Goal: Transaction & Acquisition: Obtain resource

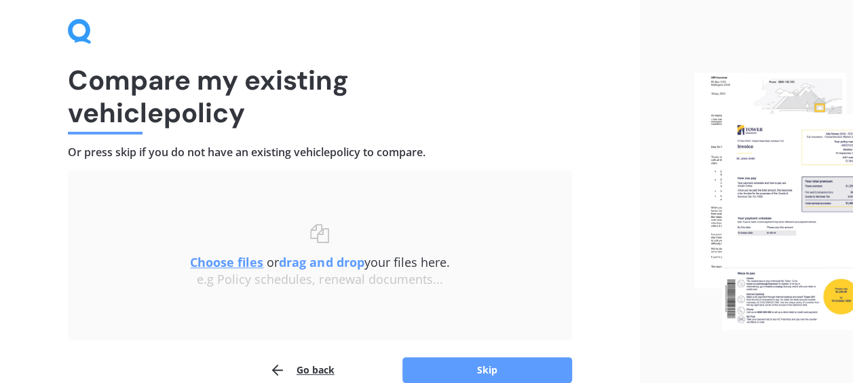
scroll to position [117, 0]
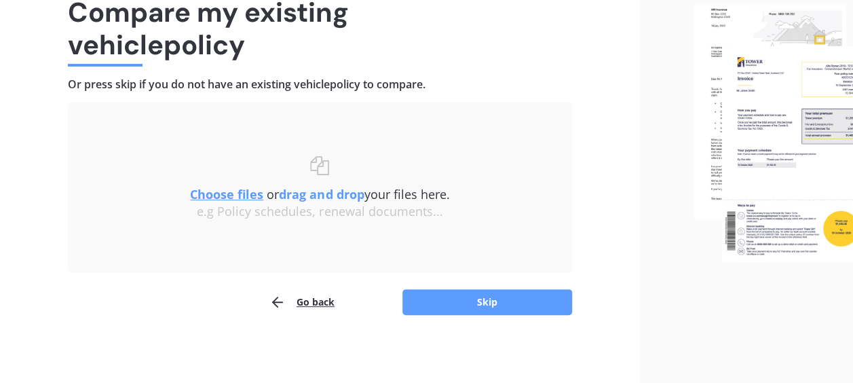
click at [496, 301] on button "Skip" at bounding box center [488, 302] width 170 height 26
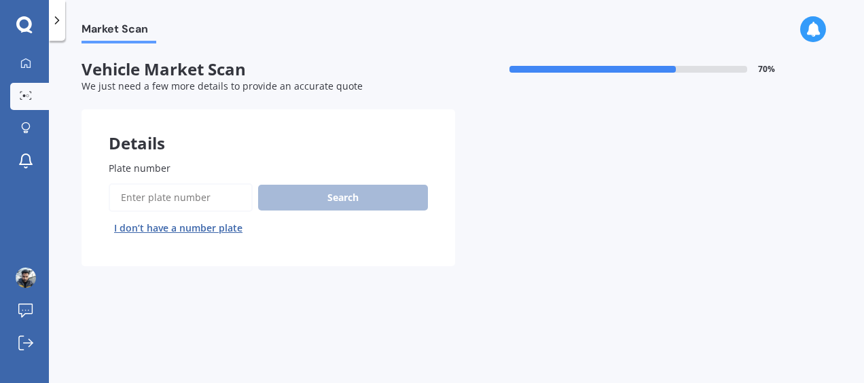
click at [187, 202] on input "Plate number" at bounding box center [181, 197] width 144 height 29
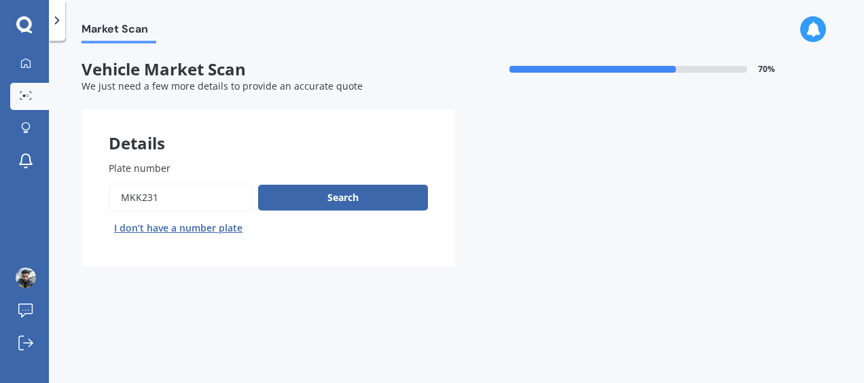
type input "mkk231"
click at [0, 0] on button "Next" at bounding box center [0, 0] width 0 height 0
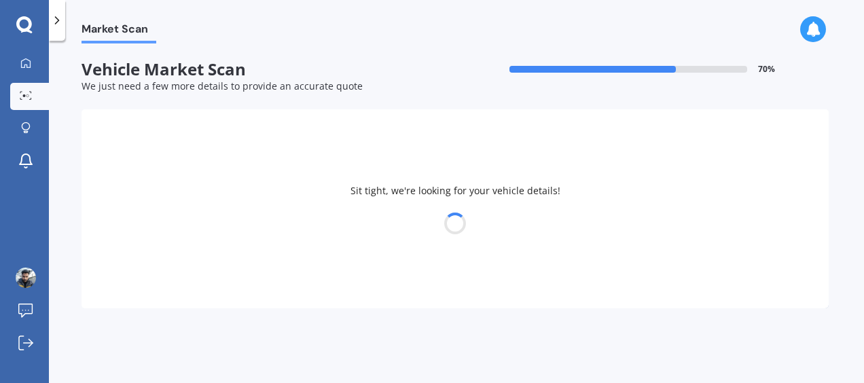
select select "SUBARU"
select select "IMPREZA"
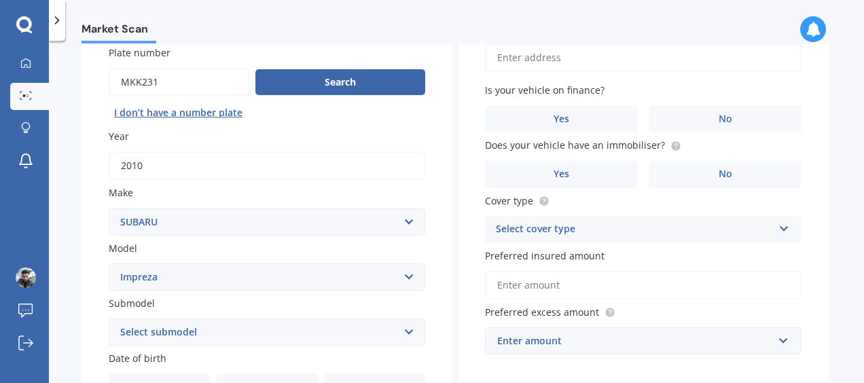
scroll to position [136, 0]
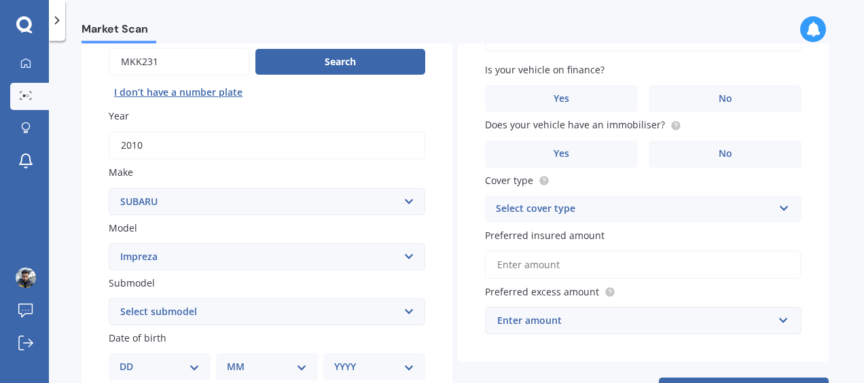
click at [375, 315] on select "Select submodel (All other turbo) 2.0i 2.0i Luxury 2.0i S Edition 2.0R 2.0R Spo…" at bounding box center [267, 311] width 316 height 27
click at [52, 132] on div "Market Scan Vehicle Market Scan 70 % We just need a few more details to provide…" at bounding box center [456, 214] width 815 height 342
click at [357, 323] on select "Select submodel (All other turbo) 2.0i 2.0i Luxury 2.0i S Edition 2.0R 2.0R Spo…" at bounding box center [267, 311] width 316 height 27
select select "GL"
click at [109, 299] on select "Select submodel (All other turbo) 2.0i 2.0i Luxury 2.0i S Edition 2.0R 2.0R Spo…" at bounding box center [267, 311] width 316 height 27
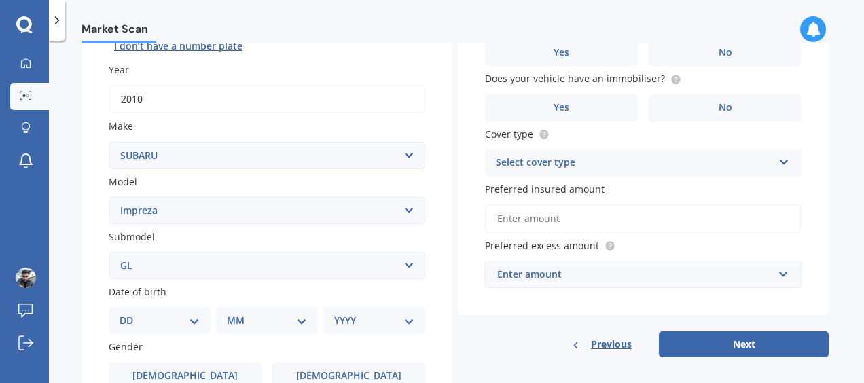
scroll to position [204, 0]
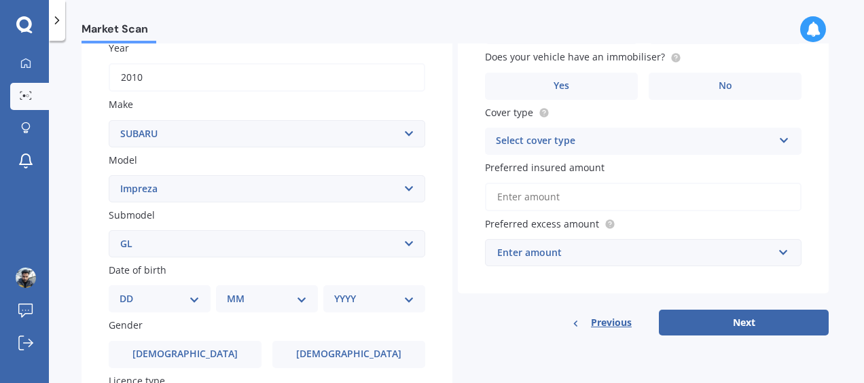
click at [164, 306] on select "DD 01 02 03 04 05 06 07 08 09 10 11 12 13 14 15 16 17 18 19 20 21 22 23 24 25 2…" at bounding box center [159, 298] width 80 height 15
select select "24"
click at [130, 293] on select "DD 01 02 03 04 05 06 07 08 09 10 11 12 13 14 15 16 17 18 19 20 21 22 23 24 25 2…" at bounding box center [159, 298] width 80 height 15
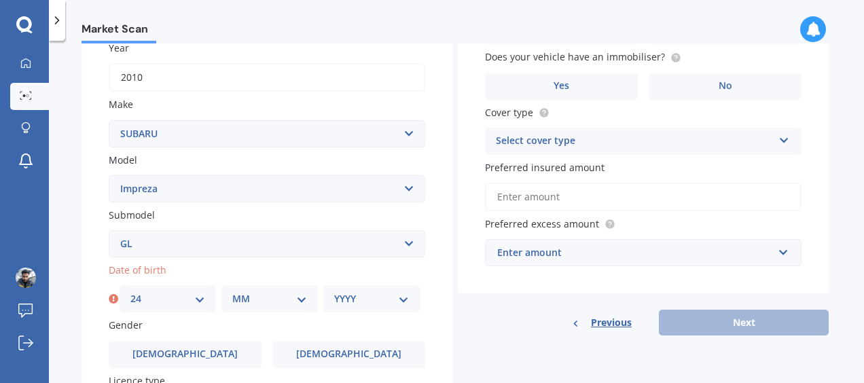
click at [274, 301] on select "MM 01 02 03 04 05 06 07 08 09 10 11 12" at bounding box center [269, 298] width 75 height 15
select select "08"
click at [232, 293] on select "MM 01 02 03 04 05 06 07 08 09 10 11 12" at bounding box center [269, 298] width 75 height 15
drag, startPoint x: 386, startPoint y: 305, endPoint x: 359, endPoint y: 314, distance: 28.1
click at [386, 305] on select "YYYY 2025 2024 2023 2022 2021 2020 2019 2018 2017 2016 2015 2014 2013 2012 2011…" at bounding box center [371, 298] width 75 height 15
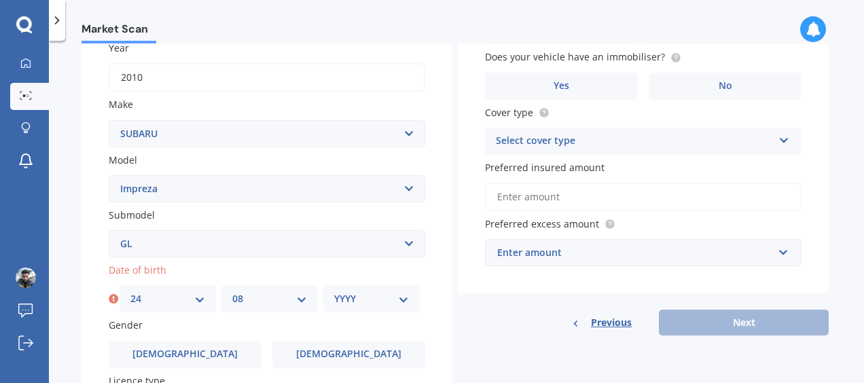
select select "1990"
click at [334, 293] on select "YYYY 2025 2024 2023 2022 2021 2020 2019 2018 2017 2016 2015 2014 2013 2012 2011…" at bounding box center [371, 298] width 75 height 15
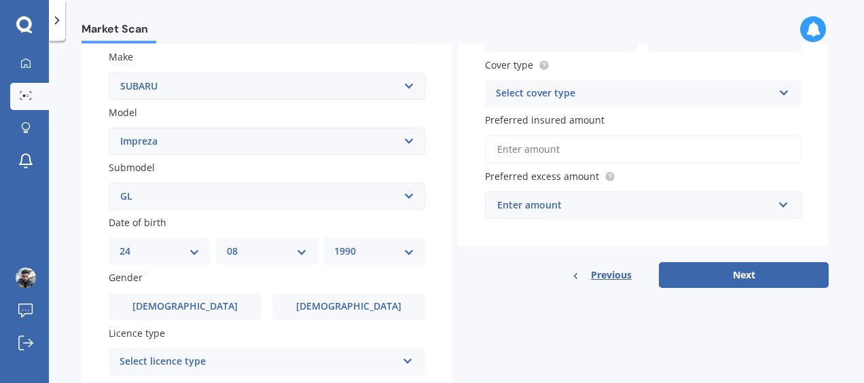
scroll to position [272, 0]
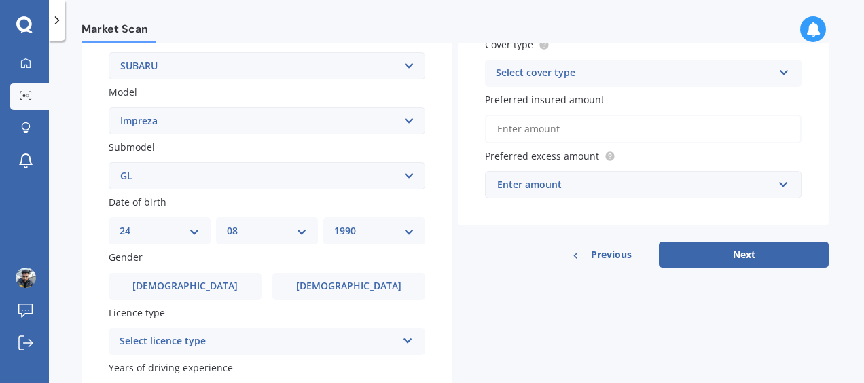
click at [221, 292] on label "[DEMOGRAPHIC_DATA]" at bounding box center [185, 286] width 153 height 27
click at [0, 0] on input "[DEMOGRAPHIC_DATA]" at bounding box center [0, 0] width 0 height 0
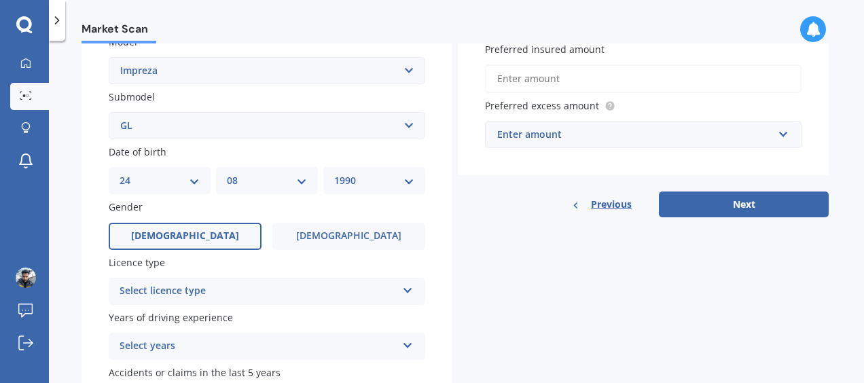
scroll to position [339, 0]
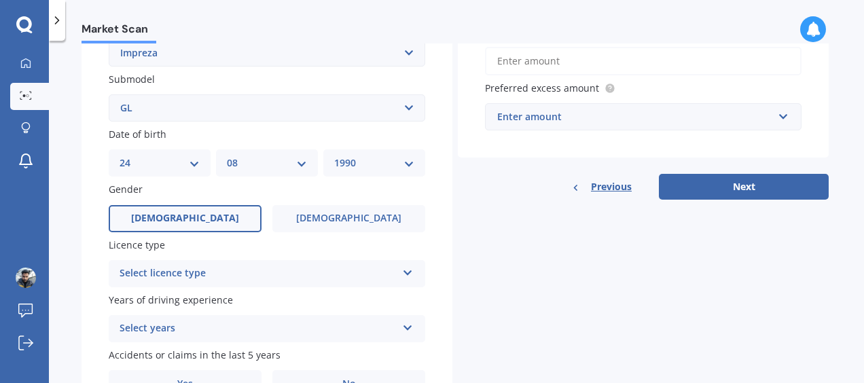
click at [287, 268] on div "Select licence type" at bounding box center [257, 273] width 277 height 16
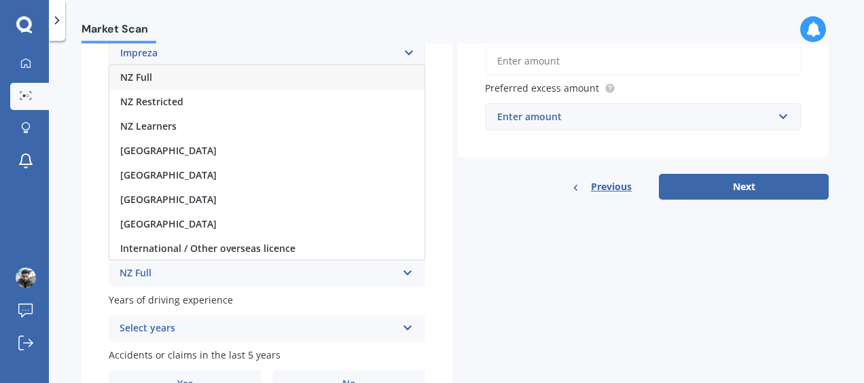
click at [176, 74] on div "NZ Full" at bounding box center [266, 77] width 315 height 24
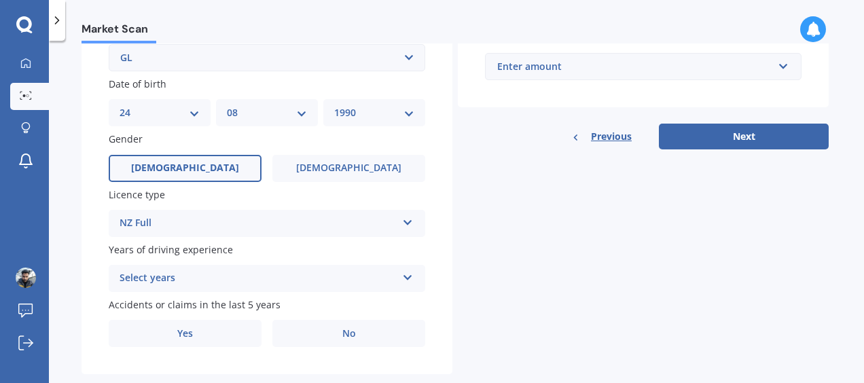
scroll to position [407, 0]
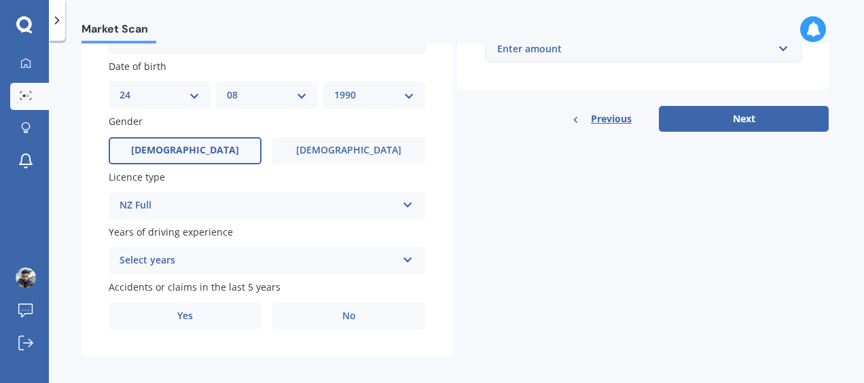
click at [250, 269] on div "Select years" at bounding box center [257, 261] width 277 height 16
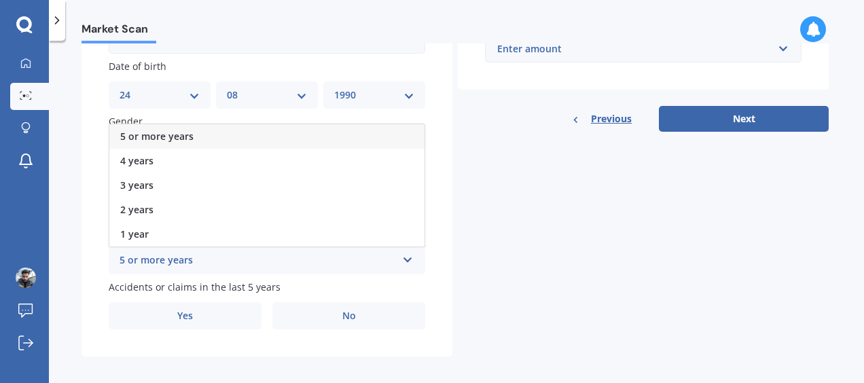
click at [202, 136] on div "5 or more years" at bounding box center [266, 136] width 315 height 24
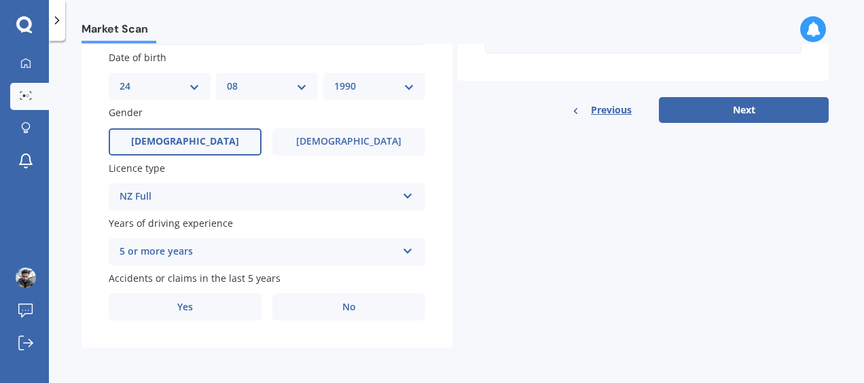
scroll to position [418, 0]
click at [324, 316] on label "No" at bounding box center [348, 306] width 153 height 27
click at [0, 0] on input "No" at bounding box center [0, 0] width 0 height 0
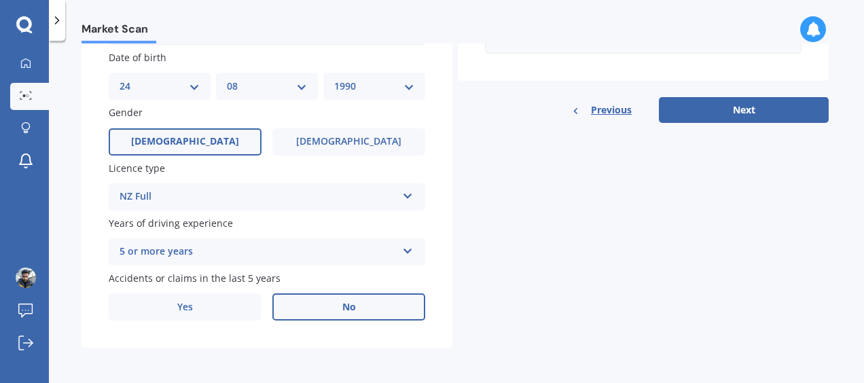
click at [212, 304] on label "Yes" at bounding box center [185, 306] width 153 height 27
click at [0, 0] on input "Yes" at bounding box center [0, 0] width 0 height 0
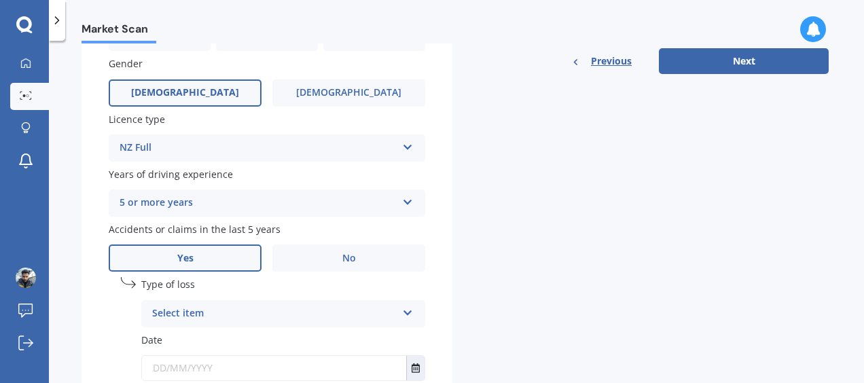
scroll to position [486, 0]
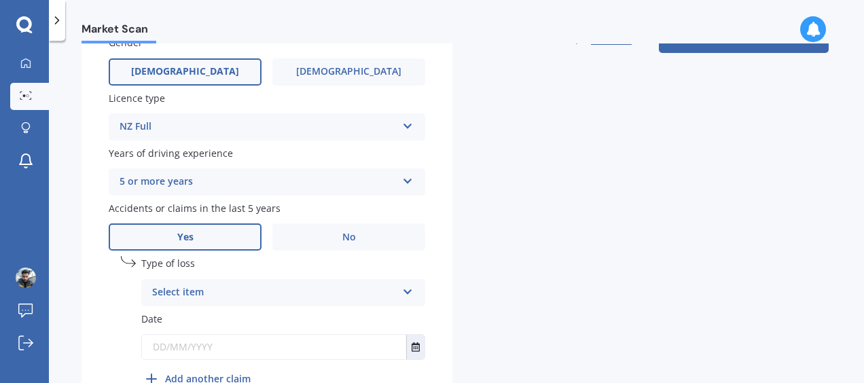
click at [331, 293] on div "Select item" at bounding box center [274, 292] width 244 height 16
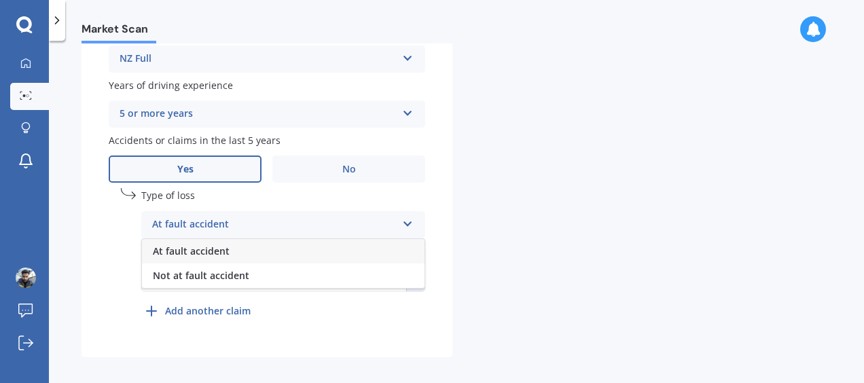
click at [246, 277] on span "Not at fault accident" at bounding box center [201, 275] width 96 height 13
click at [394, 224] on div "Not at fault accident" at bounding box center [274, 225] width 244 height 16
click at [362, 174] on label "No" at bounding box center [348, 168] width 153 height 27
click at [0, 0] on input "No" at bounding box center [0, 0] width 0 height 0
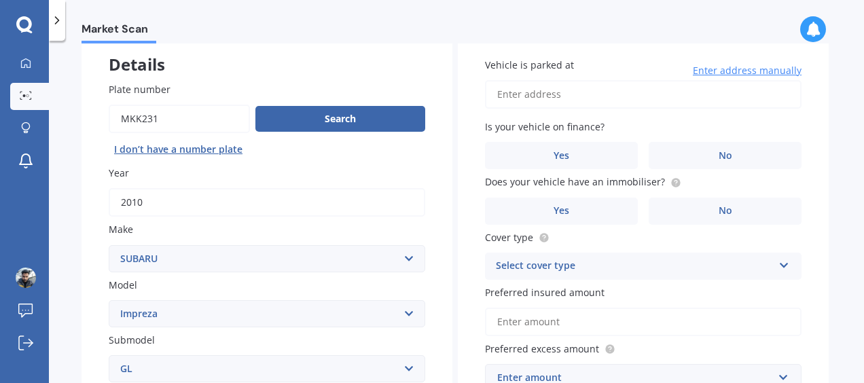
scroll to position [0, 0]
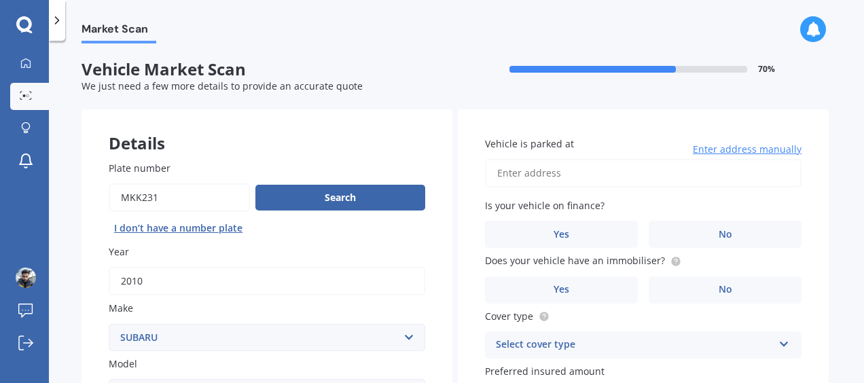
click at [647, 172] on input "Vehicle is parked at" at bounding box center [643, 173] width 316 height 29
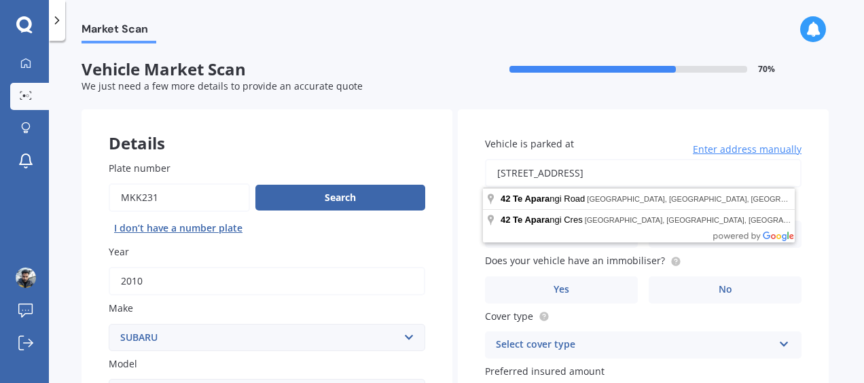
type input "[STREET_ADDRESS]"
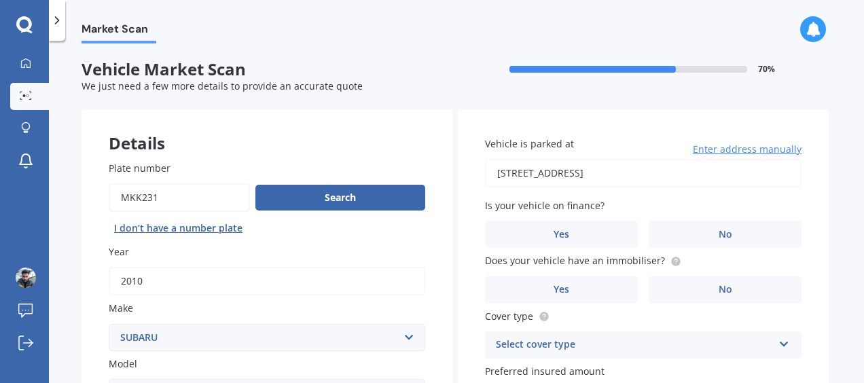
click at [154, 230] on button "I don’t have a number plate" at bounding box center [178, 228] width 139 height 22
select select
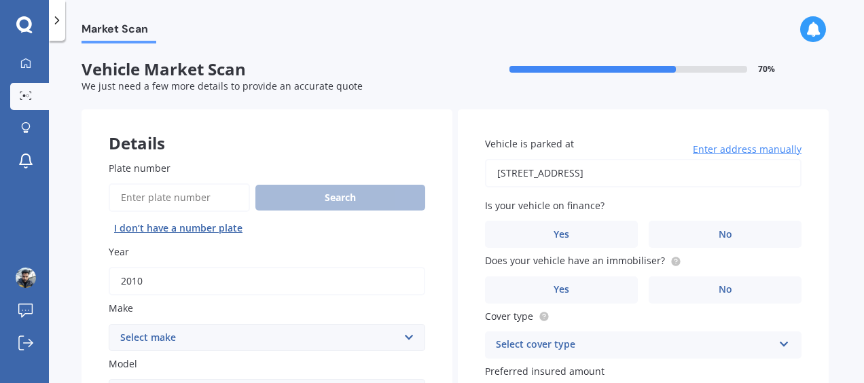
scroll to position [68, 0]
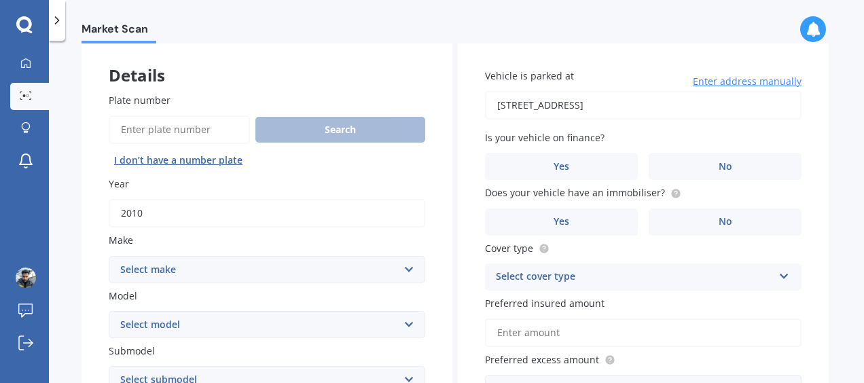
click at [280, 221] on input "2010" at bounding box center [267, 213] width 316 height 29
drag, startPoint x: 217, startPoint y: 212, endPoint x: 17, endPoint y: 201, distance: 199.9
click at [17, 201] on div "My Dashboard Market Scan Explore insurance Notifications [PERSON_NAME] Submit f…" at bounding box center [432, 191] width 864 height 383
type input "2025"
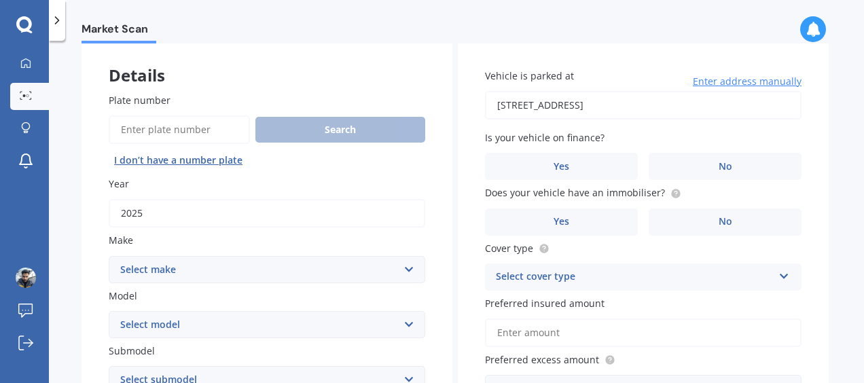
click at [335, 262] on select "Select make AC ALFA ROMEO ASTON [PERSON_NAME] AUDI AUSTIN BEDFORD Bentley BMW B…" at bounding box center [267, 269] width 316 height 27
select select "BYD"
click at [109, 256] on select "Select make AC ALFA ROMEO ASTON [PERSON_NAME] AUDI AUSTIN BEDFORD Bentley BMW B…" at bounding box center [267, 269] width 316 height 27
click at [200, 325] on select "Select model Atto 3 Electric Dolphin SEAL SEALION 6 SHARK 6" at bounding box center [267, 324] width 316 height 27
click at [66, 293] on div "Market Scan Vehicle Market Scan 70 % We just need a few more details to provide…" at bounding box center [456, 214] width 815 height 342
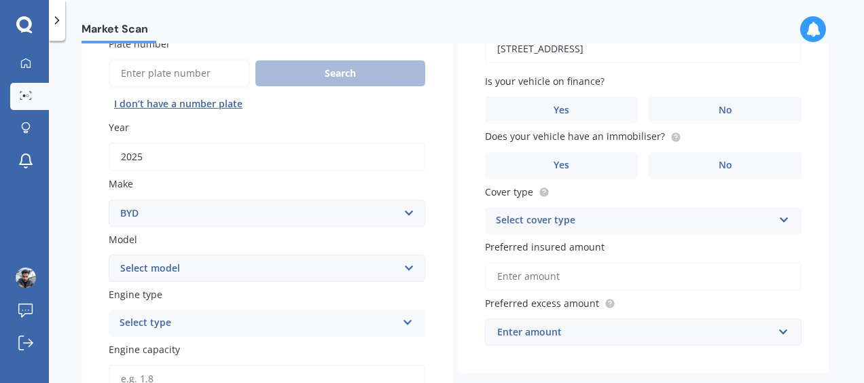
scroll to position [204, 0]
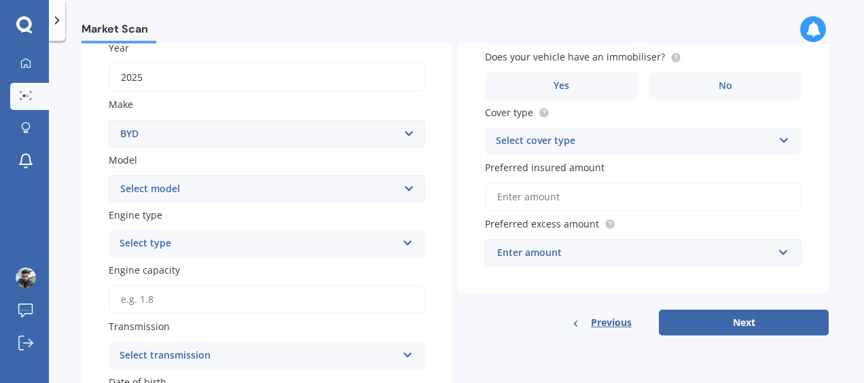
click at [225, 183] on select "Select model Atto 3 Electric Dolphin SEAL SEALION 6 SHARK 6" at bounding box center [267, 188] width 316 height 27
select select "SEALION 6"
click at [109, 176] on select "Select model Atto 3 Electric Dolphin SEAL SEALION 6 SHARK 6" at bounding box center [267, 188] width 316 height 27
click at [263, 243] on select "Select submodel PREMIUM PHEV AWD /AT" at bounding box center [267, 243] width 316 height 27
select select "PREMIUM PHEV AWD /AT"
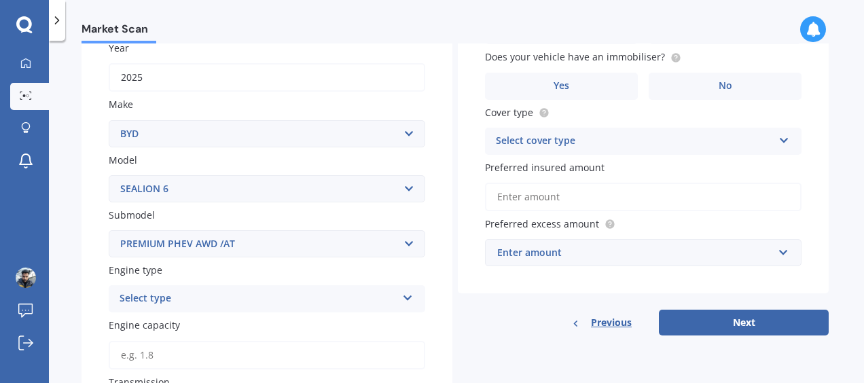
click at [109, 231] on select "Select submodel PREMIUM PHEV AWD /AT" at bounding box center [267, 243] width 316 height 27
click at [264, 195] on select "Select model Atto 3 Electric Dolphin SEAL SEALION 6 SHARK 6" at bounding box center [267, 188] width 316 height 27
click at [73, 246] on div "Market Scan Vehicle Market Scan 70 % We just need a few more details to provide…" at bounding box center [456, 214] width 815 height 342
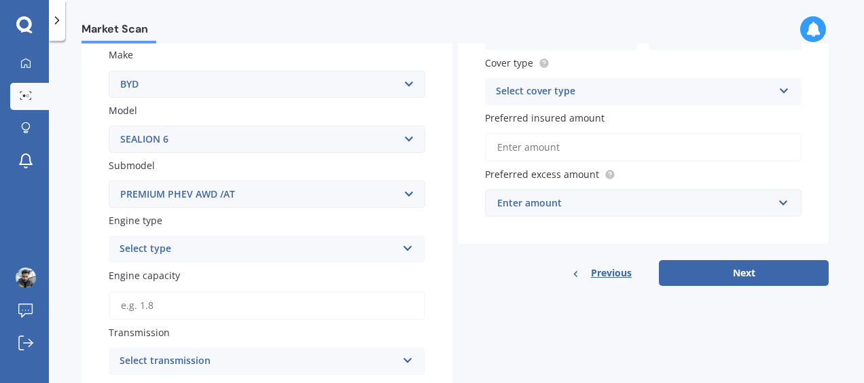
scroll to position [272, 0]
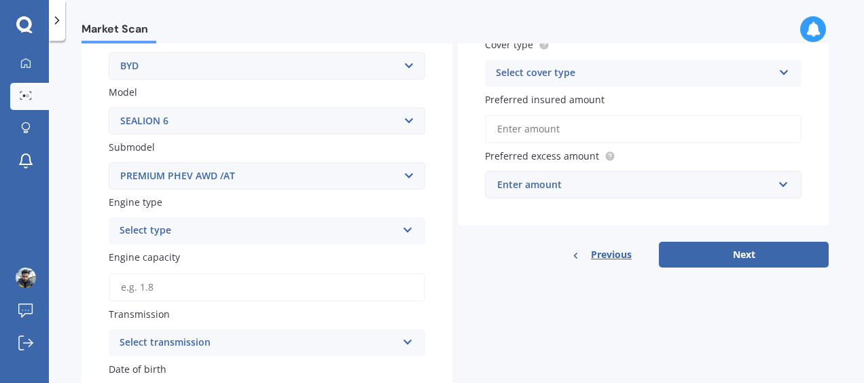
click at [243, 182] on select "Select submodel PREMIUM PHEV AWD /AT" at bounding box center [267, 175] width 316 height 27
click at [242, 182] on select "Select submodel PREMIUM PHEV AWD /AT" at bounding box center [267, 175] width 316 height 27
click at [335, 177] on select "Select submodel PREMIUM PHEV AWD /AT" at bounding box center [267, 175] width 316 height 27
click at [327, 124] on select "Select model Atto 3 Electric Dolphin SEAL SEALION 6 SHARK 6" at bounding box center [267, 120] width 316 height 27
select select "SEAL"
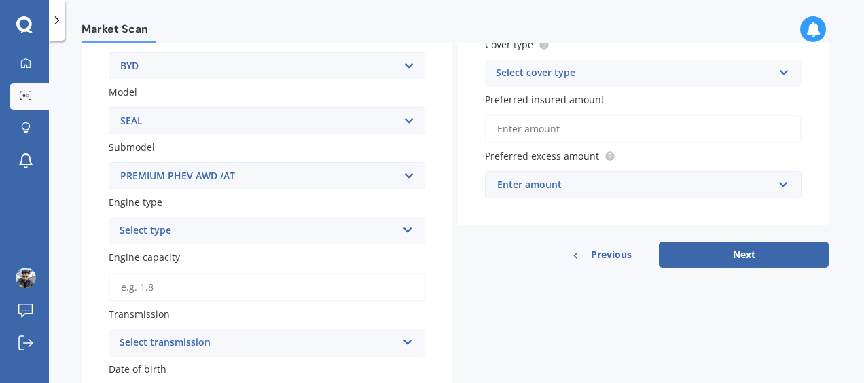
click at [109, 108] on select "Select model Atto 3 Electric Dolphin SEAL SEALION 6 SHARK 6" at bounding box center [267, 120] width 316 height 27
click at [272, 176] on select "Select submodel PREMIUM 83KWH" at bounding box center [267, 175] width 316 height 27
select select "PREMIUM 83KWH"
click at [109, 163] on select "Select submodel PREMIUM 83KWH" at bounding box center [267, 175] width 316 height 27
click at [167, 229] on div "Select type" at bounding box center [257, 231] width 277 height 16
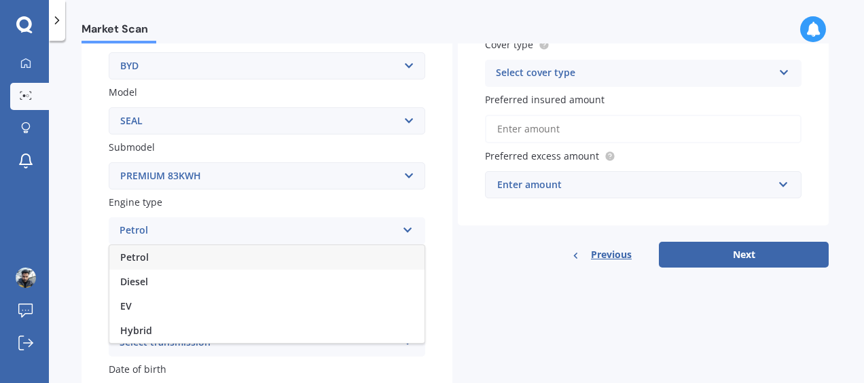
click at [159, 310] on div "EV" at bounding box center [266, 306] width 315 height 24
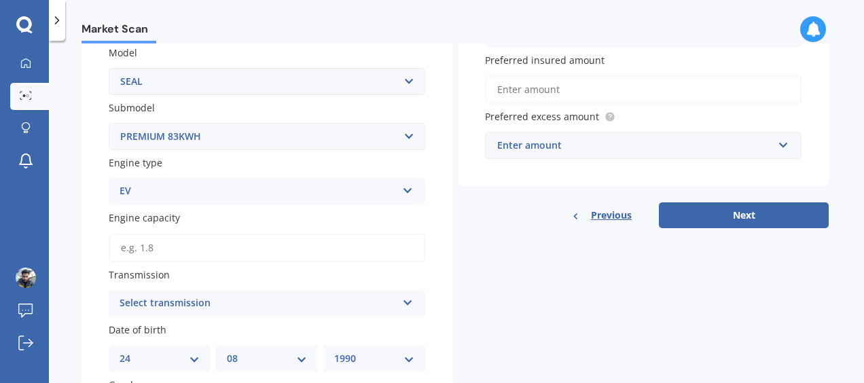
scroll to position [339, 0]
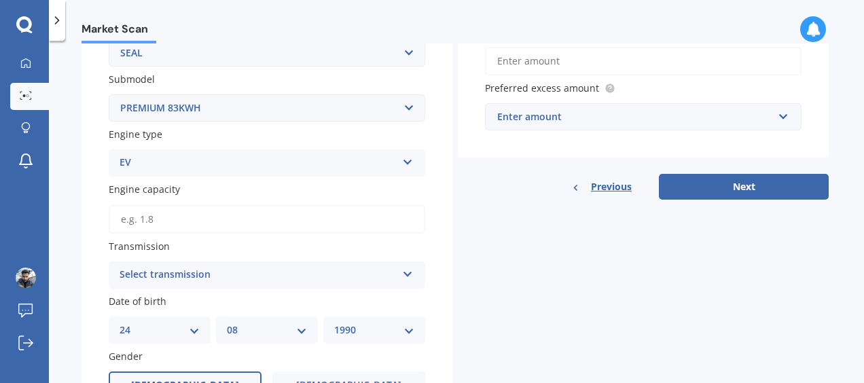
click at [253, 269] on div "Select transmission" at bounding box center [257, 275] width 277 height 16
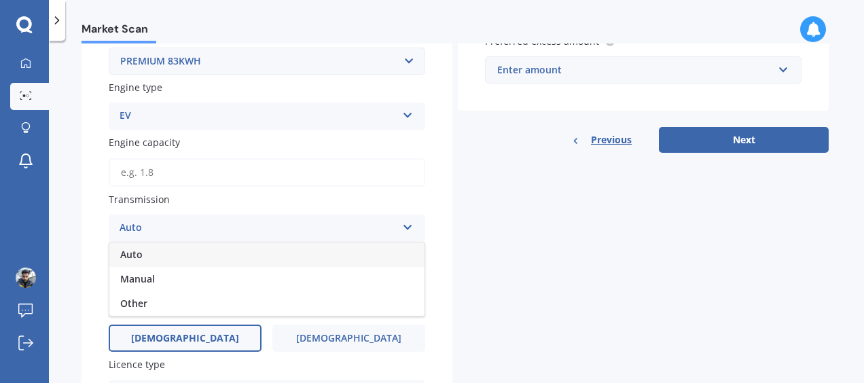
scroll to position [407, 0]
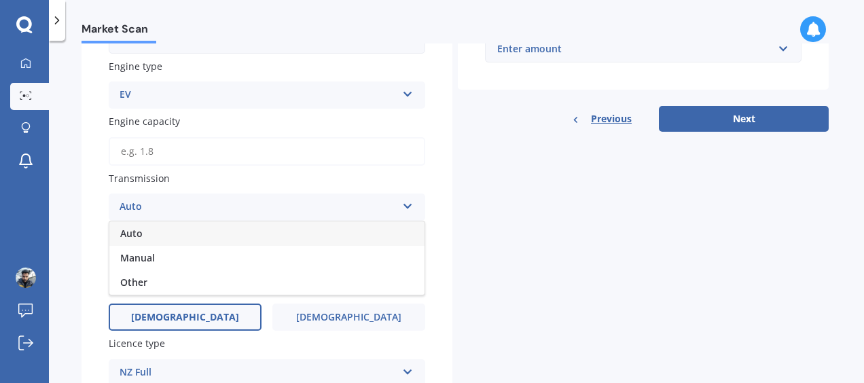
click at [178, 225] on div "Auto" at bounding box center [266, 233] width 315 height 24
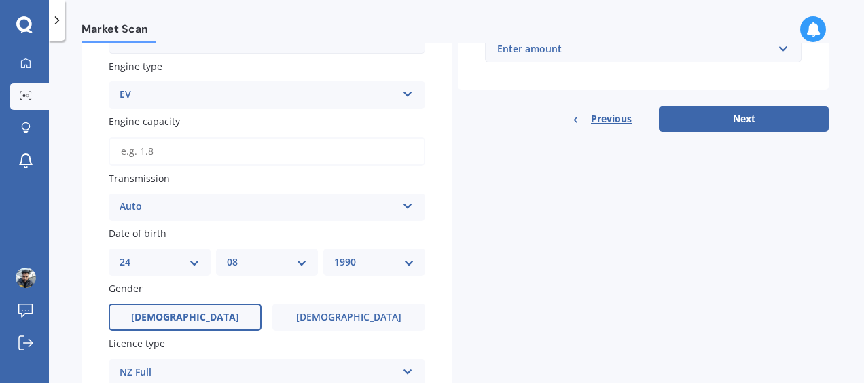
click at [392, 210] on div "Auto" at bounding box center [257, 207] width 277 height 16
click at [95, 206] on div "Plate number Search I don’t have a number plate Year [DATE] Make Select make AC…" at bounding box center [266, 124] width 371 height 797
click at [198, 206] on div "Auto" at bounding box center [257, 207] width 277 height 16
click at [81, 211] on div "Market Scan Vehicle Market Scan 70 % We just need a few more details to provide…" at bounding box center [456, 214] width 815 height 342
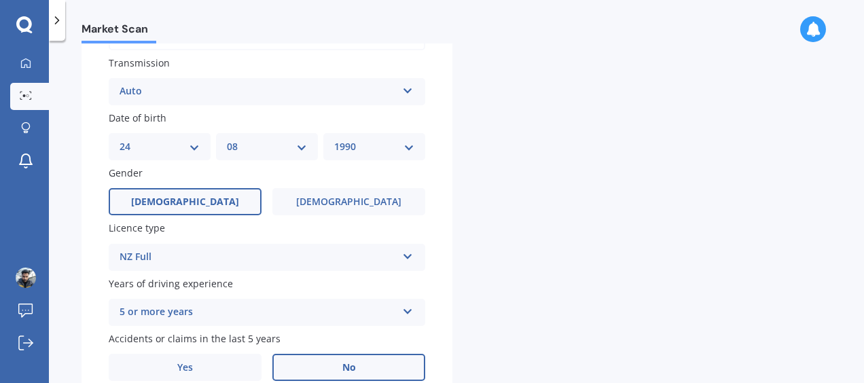
scroll to position [543, 0]
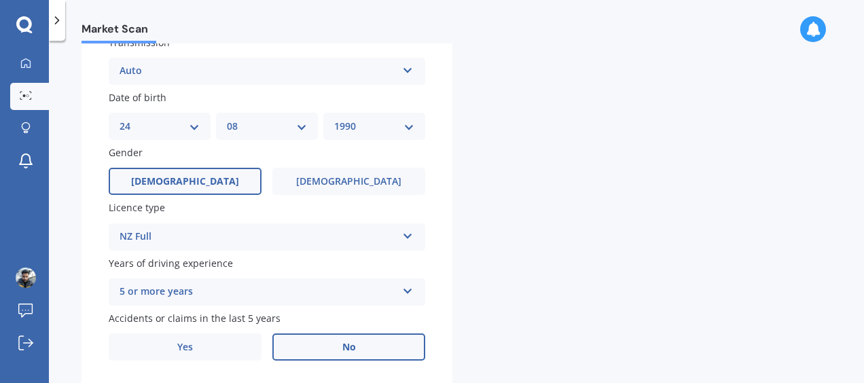
click at [200, 126] on div "DD 01 02 03 04 05 06 07 08 09 10 11 12 13 14 15 16 17 18 19 20 21 22 23 24 25 2…" at bounding box center [160, 126] width 102 height 27
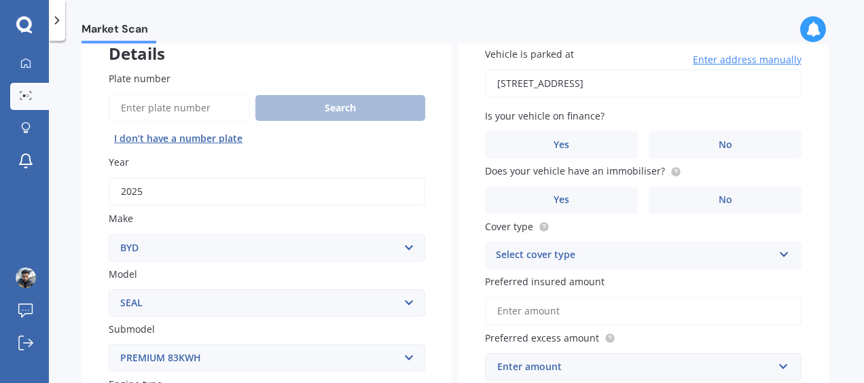
scroll to position [0, 0]
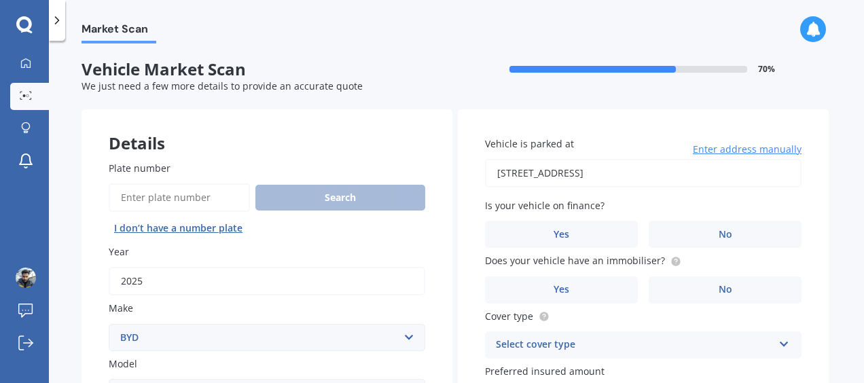
click at [559, 232] on span "Yes" at bounding box center [561, 235] width 16 height 12
click at [0, 0] on input "Yes" at bounding box center [0, 0] width 0 height 0
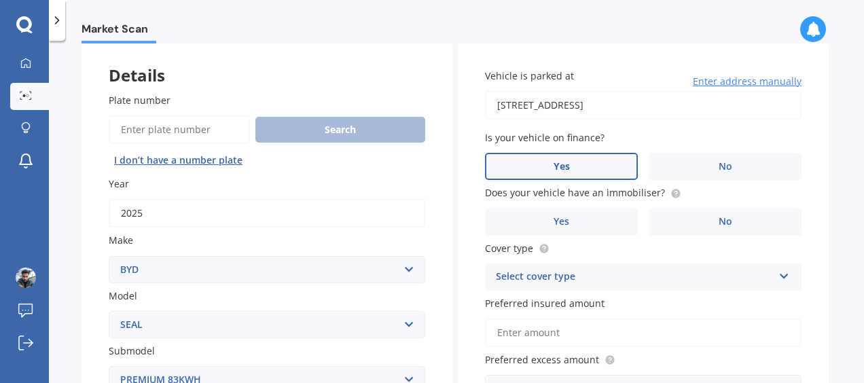
click at [594, 209] on label "Yes" at bounding box center [561, 221] width 153 height 27
click at [0, 0] on input "Yes" at bounding box center [0, 0] width 0 height 0
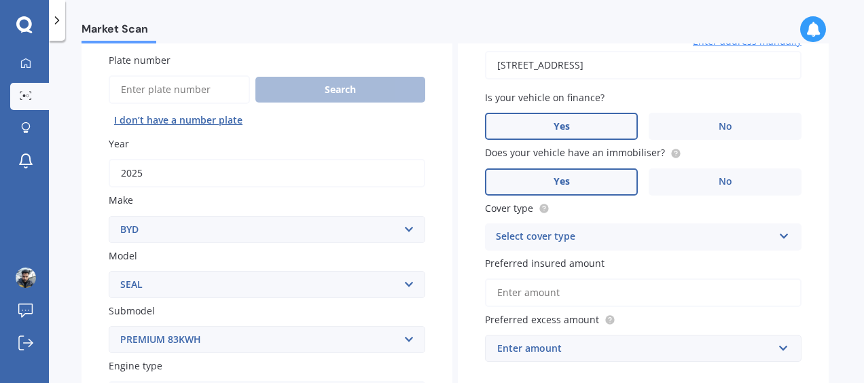
scroll to position [136, 0]
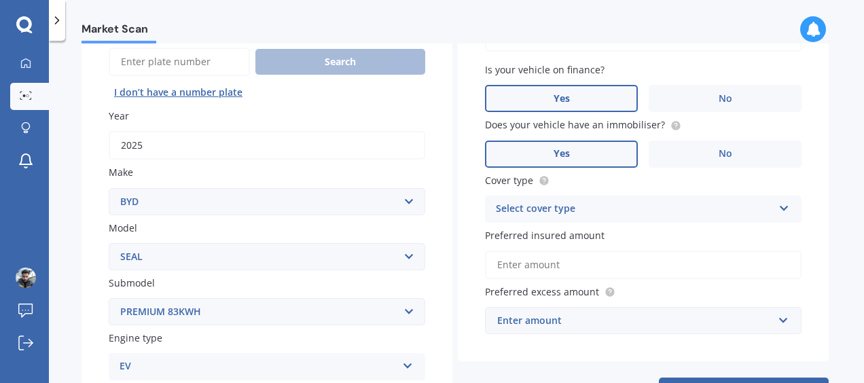
click at [622, 208] on div "Select cover type" at bounding box center [634, 209] width 277 height 16
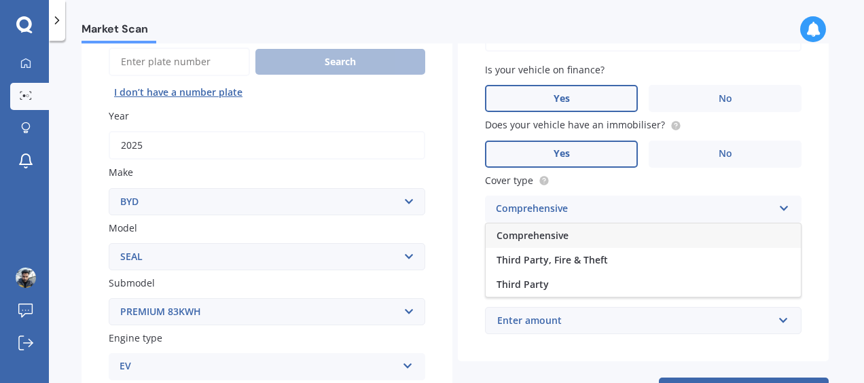
click at [555, 236] on span "Comprehensive" at bounding box center [532, 235] width 72 height 13
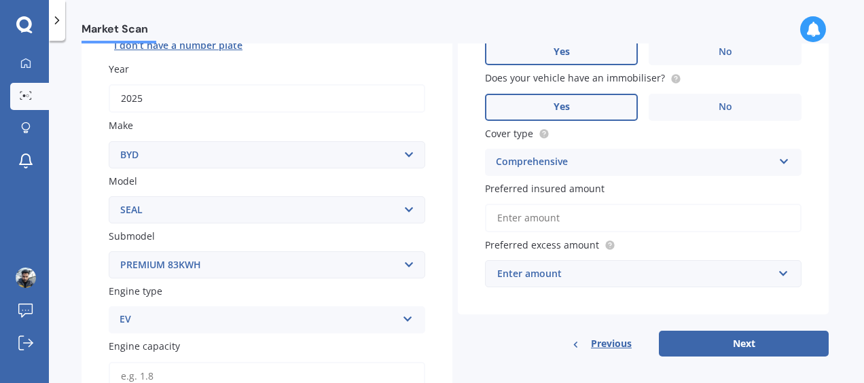
scroll to position [204, 0]
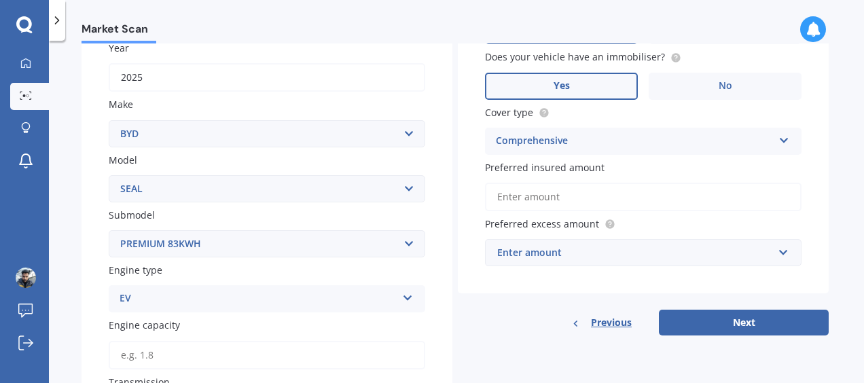
click at [570, 202] on input "Preferred insured amount" at bounding box center [643, 197] width 316 height 29
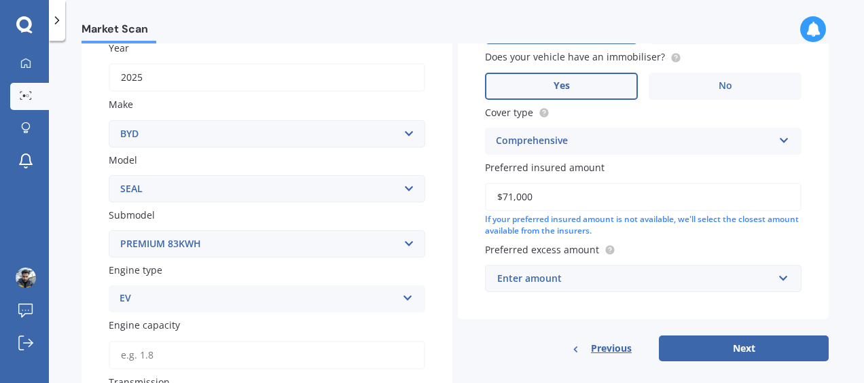
click at [834, 210] on div "Market Scan Vehicle Market Scan 70 % We just need a few more details to provide…" at bounding box center [456, 214] width 815 height 342
click at [766, 280] on div "Enter amount" at bounding box center [635, 278] width 276 height 15
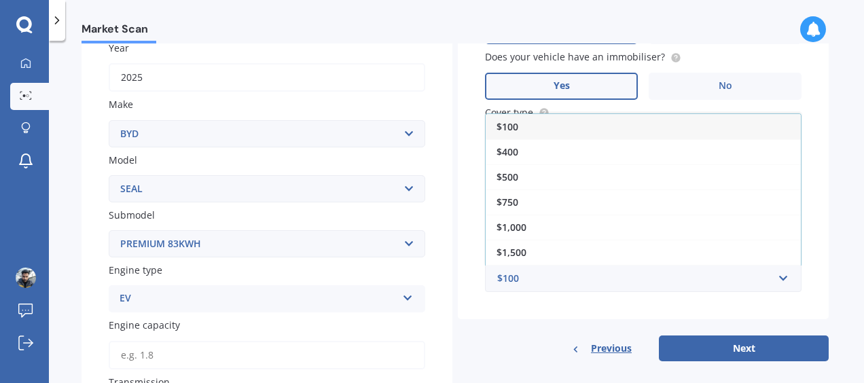
click at [544, 178] on div "$500" at bounding box center [642, 176] width 315 height 25
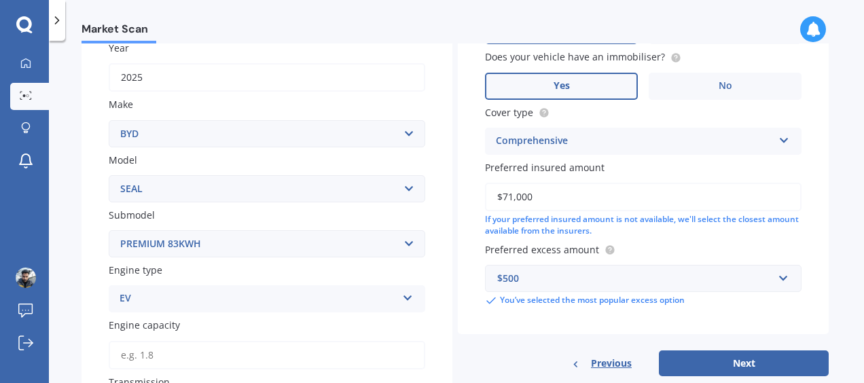
click at [520, 339] on div "Vehicle is parked at [STREET_ADDRESS] Enter address manually Is your vehicle on…" at bounding box center [643, 141] width 371 height 471
click at [600, 199] on input "$71,000" at bounding box center [643, 197] width 316 height 29
click at [512, 200] on input "$71,000" at bounding box center [643, 197] width 316 height 29
type input "$70,000"
click at [696, 251] on label "Preferred excess amount" at bounding box center [640, 249] width 311 height 14
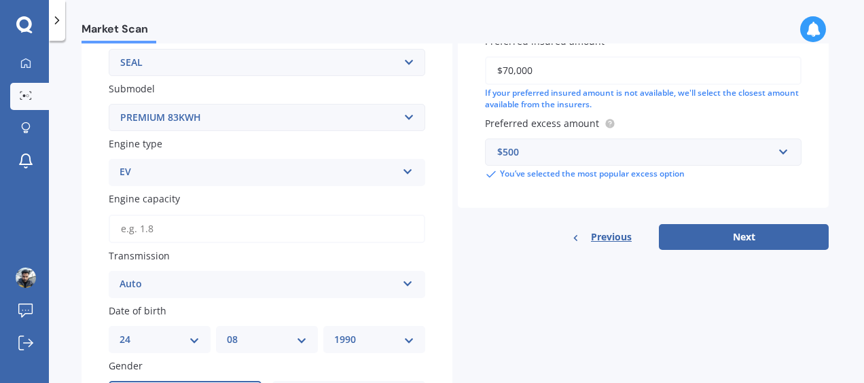
scroll to position [339, 0]
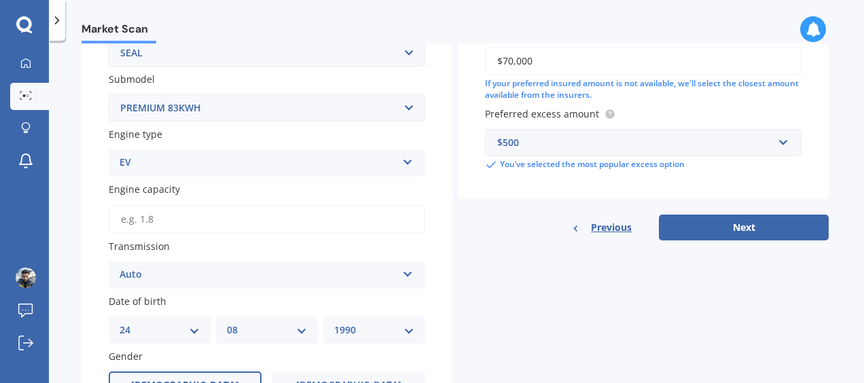
click at [720, 227] on button "Next" at bounding box center [744, 228] width 170 height 26
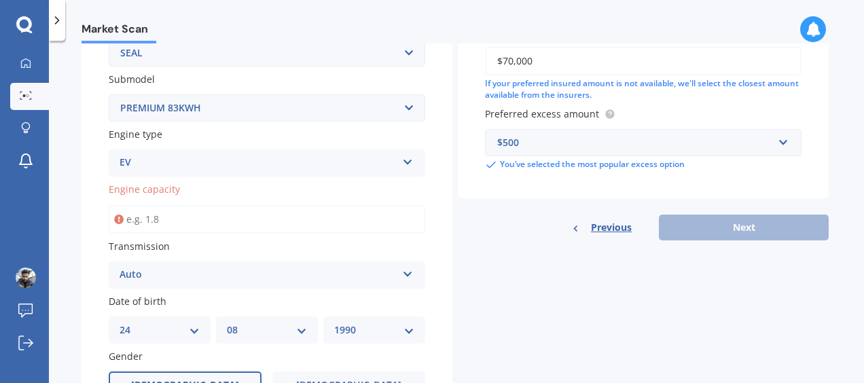
click at [244, 223] on input "Engine capacity" at bounding box center [267, 219] width 316 height 29
drag, startPoint x: 35, startPoint y: 221, endPoint x: 56, endPoint y: 219, distance: 20.5
click at [37, 221] on div "My Dashboard Market Scan Explore insurance Notifications [PERSON_NAME] Submit f…" at bounding box center [24, 216] width 49 height 333
click at [181, 227] on input "Engine capacity" at bounding box center [267, 219] width 316 height 29
click at [430, 234] on div "Plate number Search I don’t have a number plate Year [DATE] Make Select make AC…" at bounding box center [266, 192] width 371 height 797
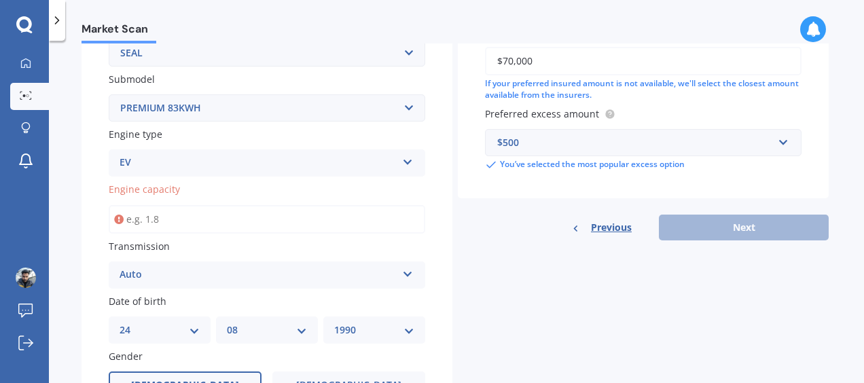
click at [365, 226] on input "Engine capacity" at bounding box center [267, 219] width 316 height 29
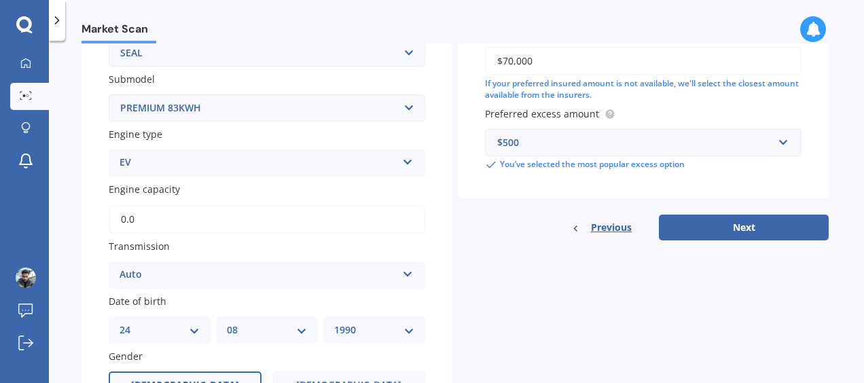
type input "0.0"
click at [724, 269] on div "Details Plate number Search I don’t have a number plate Year [DATE] Make Select…" at bounding box center [454, 181] width 747 height 822
click at [750, 231] on button "Next" at bounding box center [744, 228] width 170 height 26
select select "24"
select select "08"
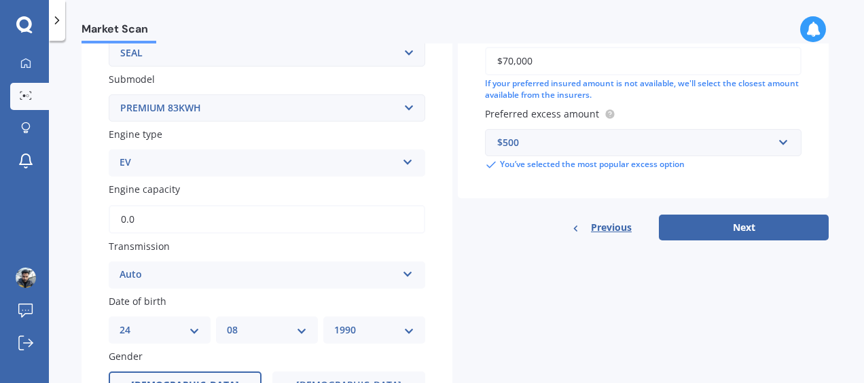
select select "1990"
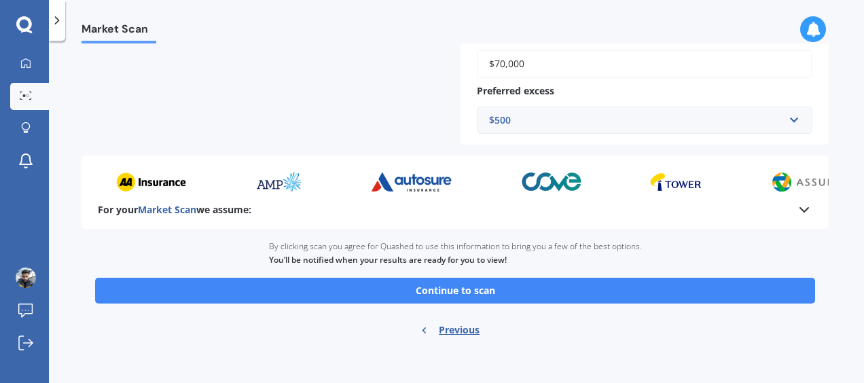
scroll to position [596, 0]
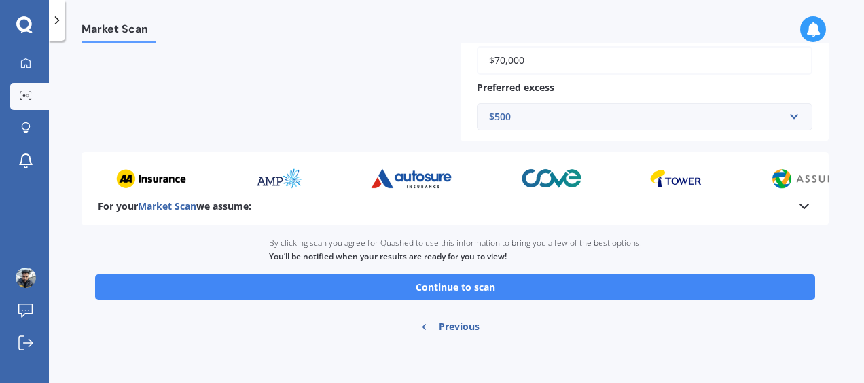
click at [542, 293] on button "Continue to scan" at bounding box center [455, 287] width 720 height 26
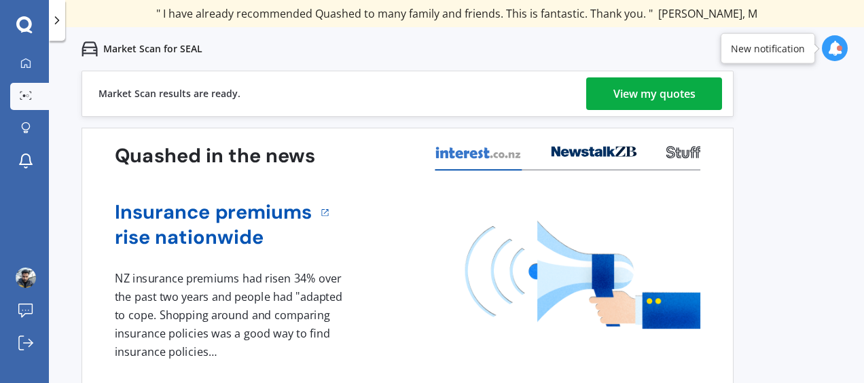
click at [661, 98] on div "View my quotes" at bounding box center [654, 93] width 82 height 33
